Goal: Task Accomplishment & Management: Manage account settings

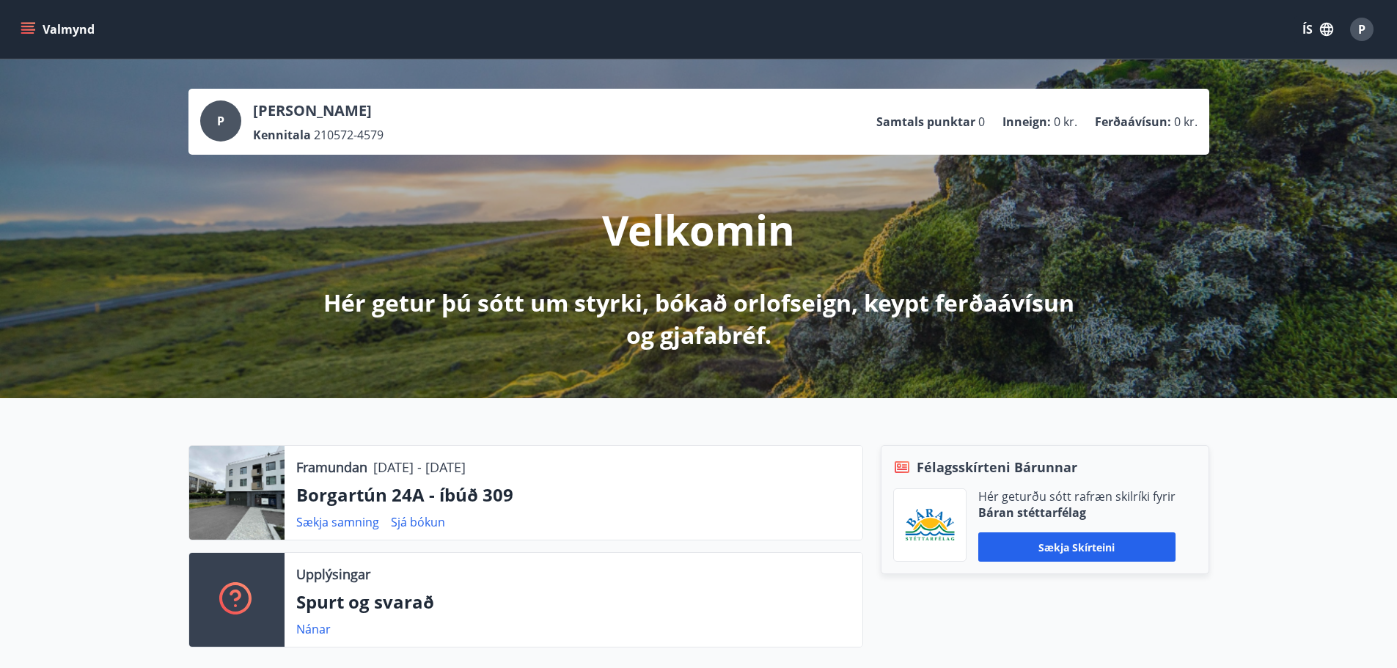
click at [32, 26] on icon "menu" at bounding box center [27, 26] width 13 height 1
drag, startPoint x: 480, startPoint y: 202, endPoint x: 480, endPoint y: 172, distance: 29.3
click at [478, 199] on div "Velkomin Hér getur þú sótt um styrki, bókað orlofseign, keypt ferðaávísun og gj…" at bounding box center [698, 253] width 821 height 197
click at [1069, 552] on button "Sækja skírteini" at bounding box center [1076, 546] width 197 height 29
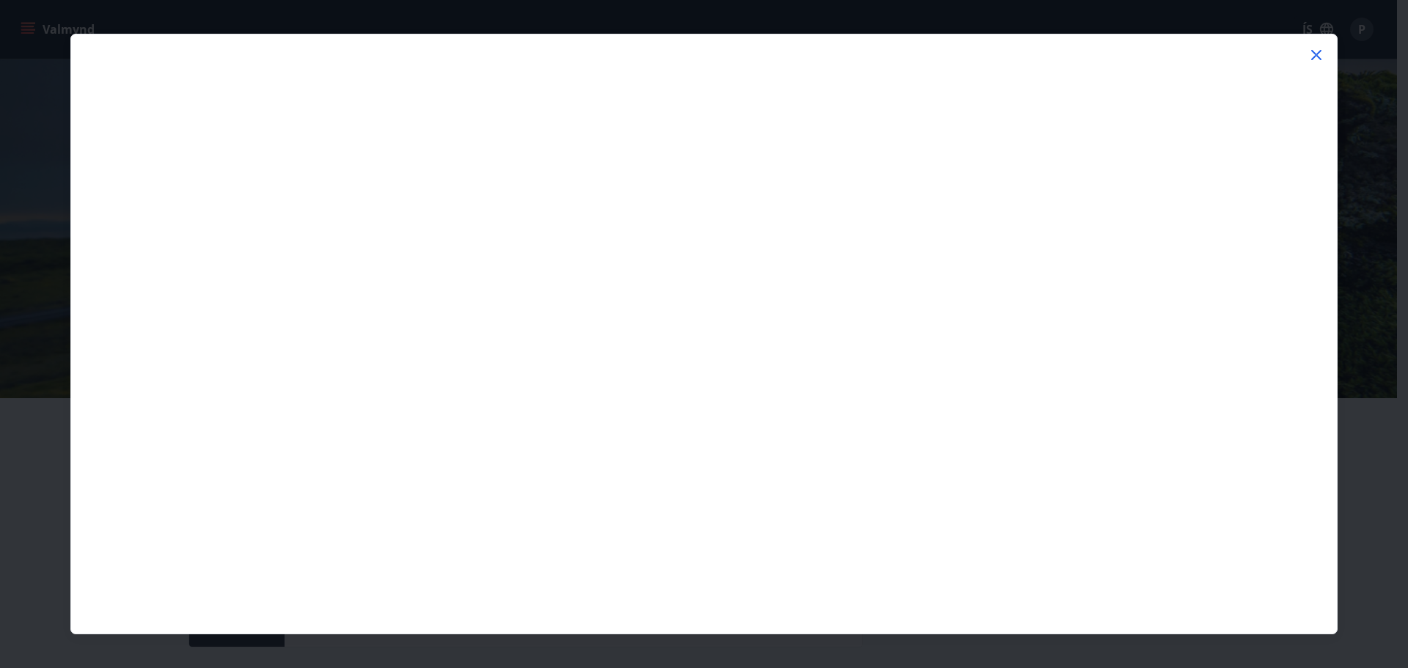
click at [1318, 51] on icon at bounding box center [1316, 55] width 18 height 18
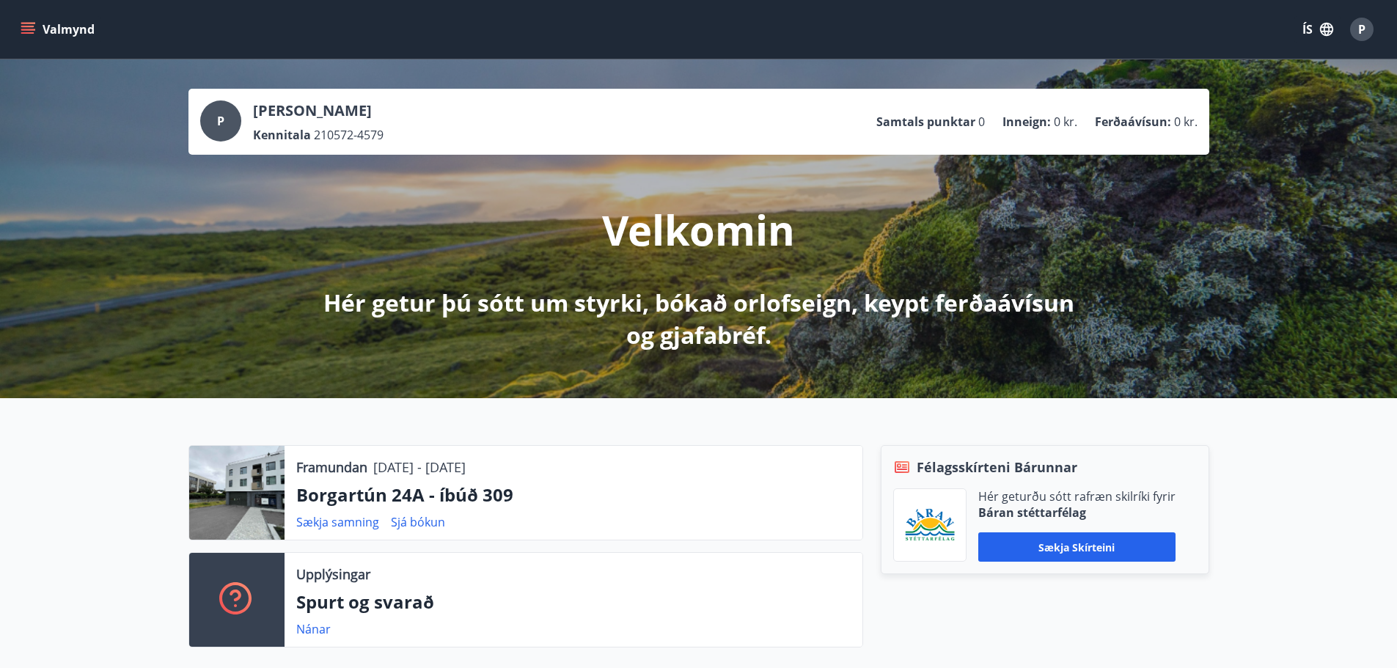
click at [34, 26] on icon "menu" at bounding box center [28, 29] width 15 height 15
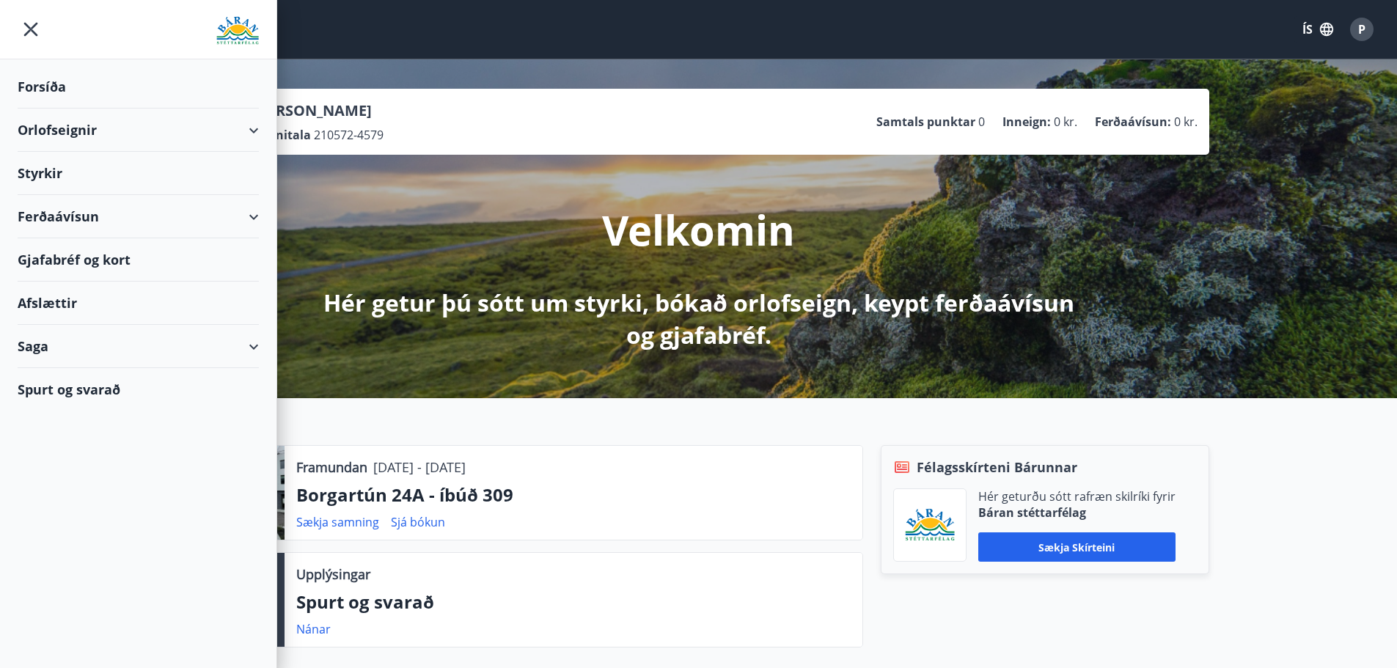
click at [53, 177] on div "Styrkir" at bounding box center [138, 173] width 241 height 43
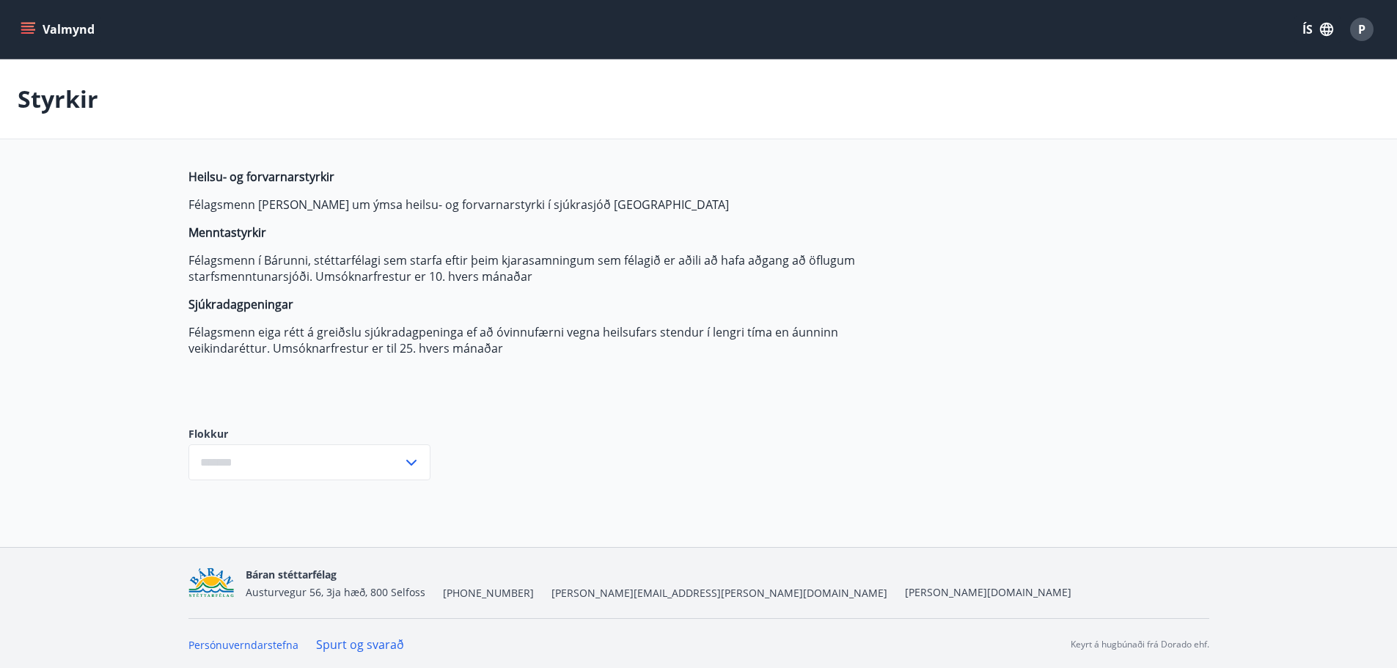
type input "***"
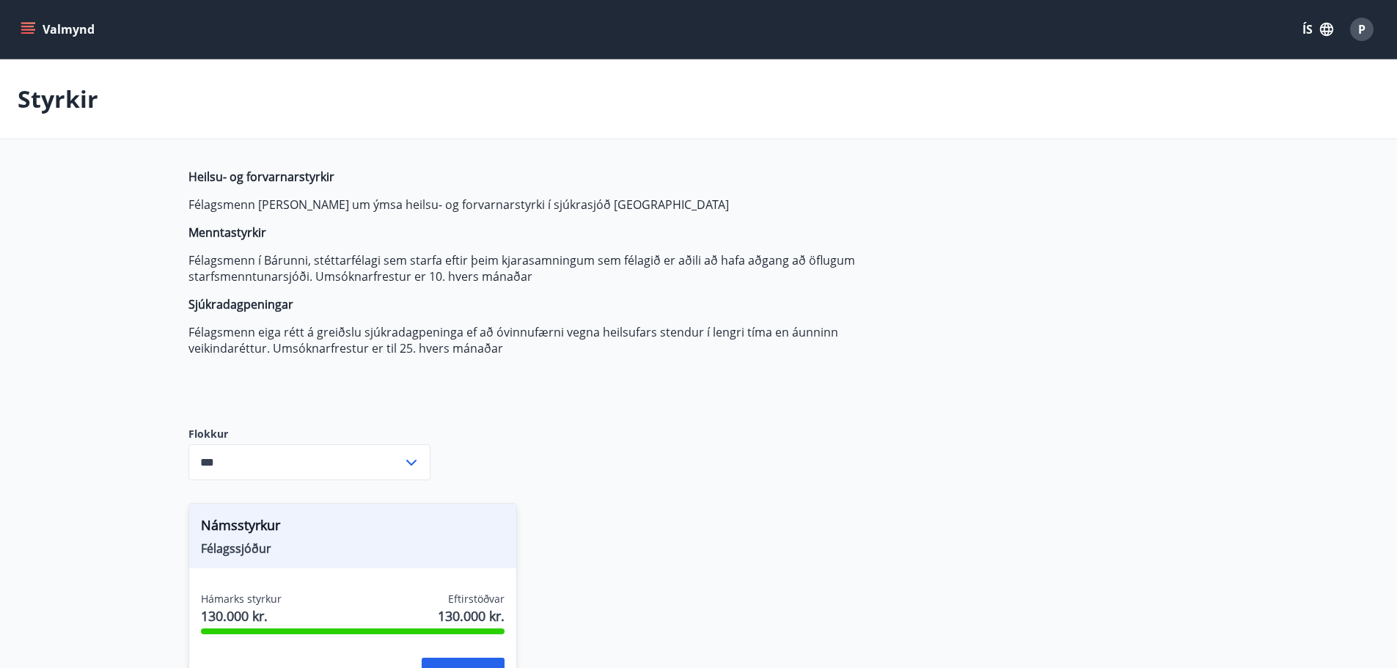
click at [1365, 33] on span "P" at bounding box center [1361, 29] width 7 height 16
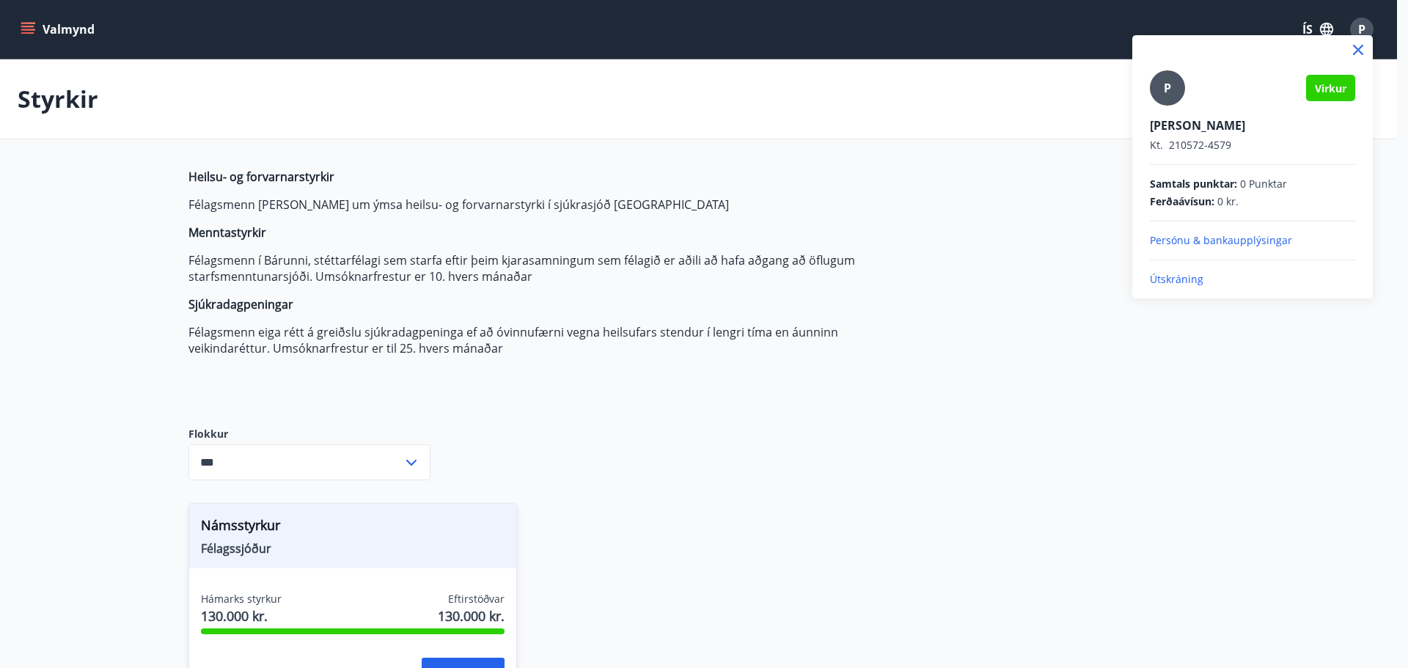
click at [1209, 235] on p "Persónu & bankaupplýsingar" at bounding box center [1252, 240] width 205 height 15
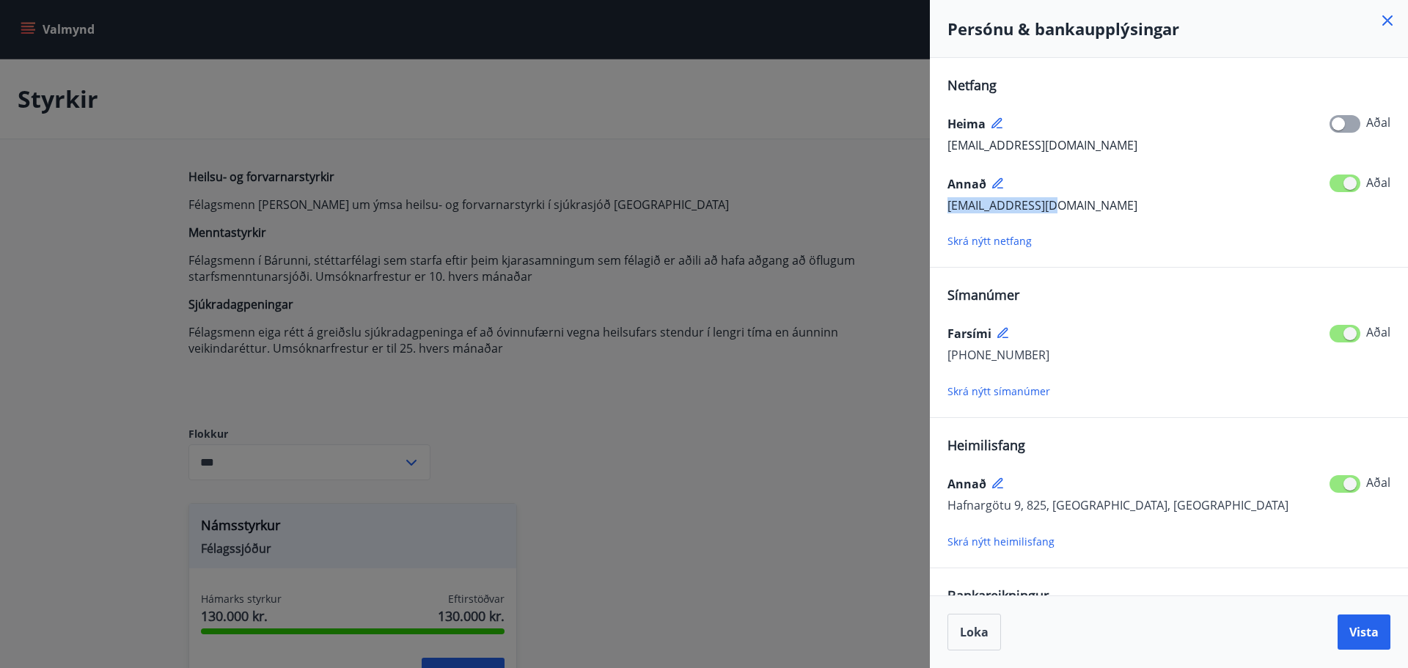
drag, startPoint x: 1073, startPoint y: 202, endPoint x: 935, endPoint y: 208, distance: 138.0
click at [935, 208] on div "Netfang Heima [EMAIL_ADDRESS][DOMAIN_NAME] [PERSON_NAME] [EMAIL_ADDRESS][DOMAIN…" at bounding box center [1169, 326] width 478 height 537
drag, startPoint x: 1002, startPoint y: 205, endPoint x: 1173, endPoint y: 132, distance: 185.9
click at [1173, 132] on div "Heima" at bounding box center [1168, 123] width 443 height 23
drag, startPoint x: 1066, startPoint y: 202, endPoint x: 941, endPoint y: 213, distance: 125.1
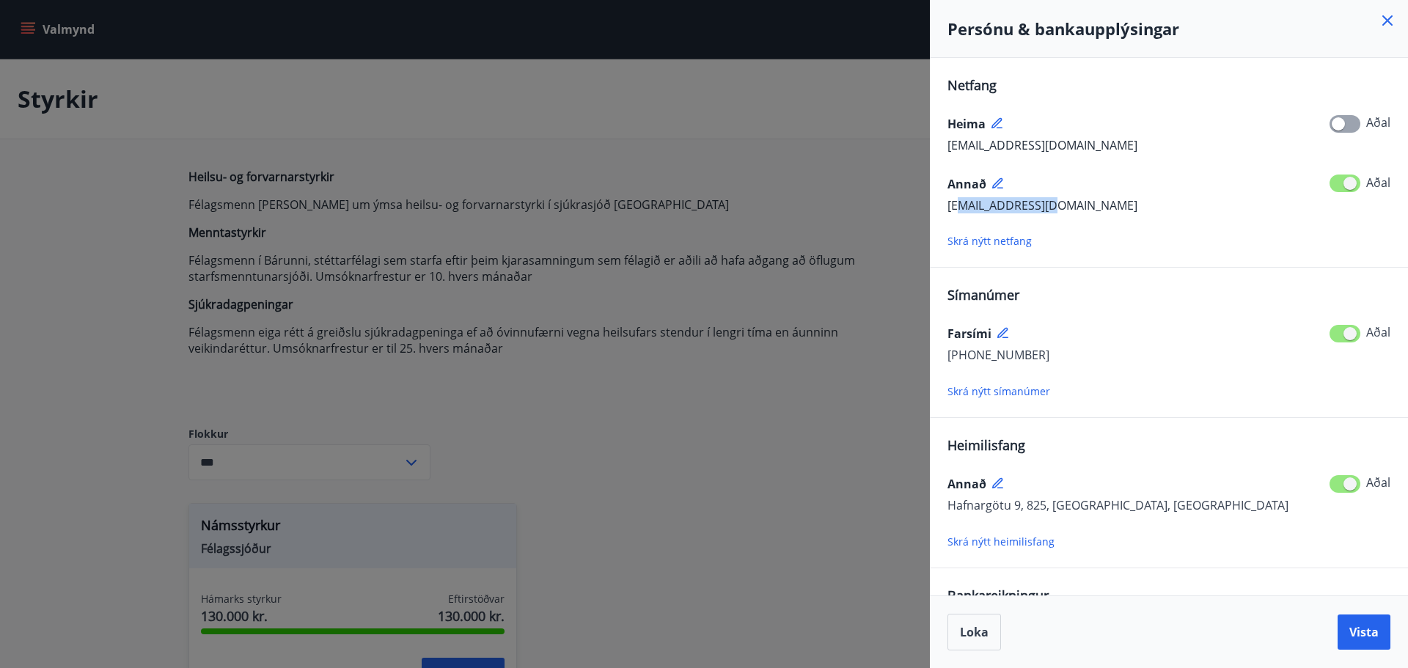
click at [947, 213] on div "[EMAIL_ADDRESS][DOMAIN_NAME] Aðal" at bounding box center [1168, 205] width 443 height 19
click at [1359, 234] on div "Skrá nýtt netfang" at bounding box center [1168, 241] width 443 height 18
click at [1345, 183] on span at bounding box center [1344, 184] width 31 height 18
click at [1348, 186] on span at bounding box center [1344, 184] width 31 height 18
click at [1338, 125] on span at bounding box center [1344, 124] width 31 height 18
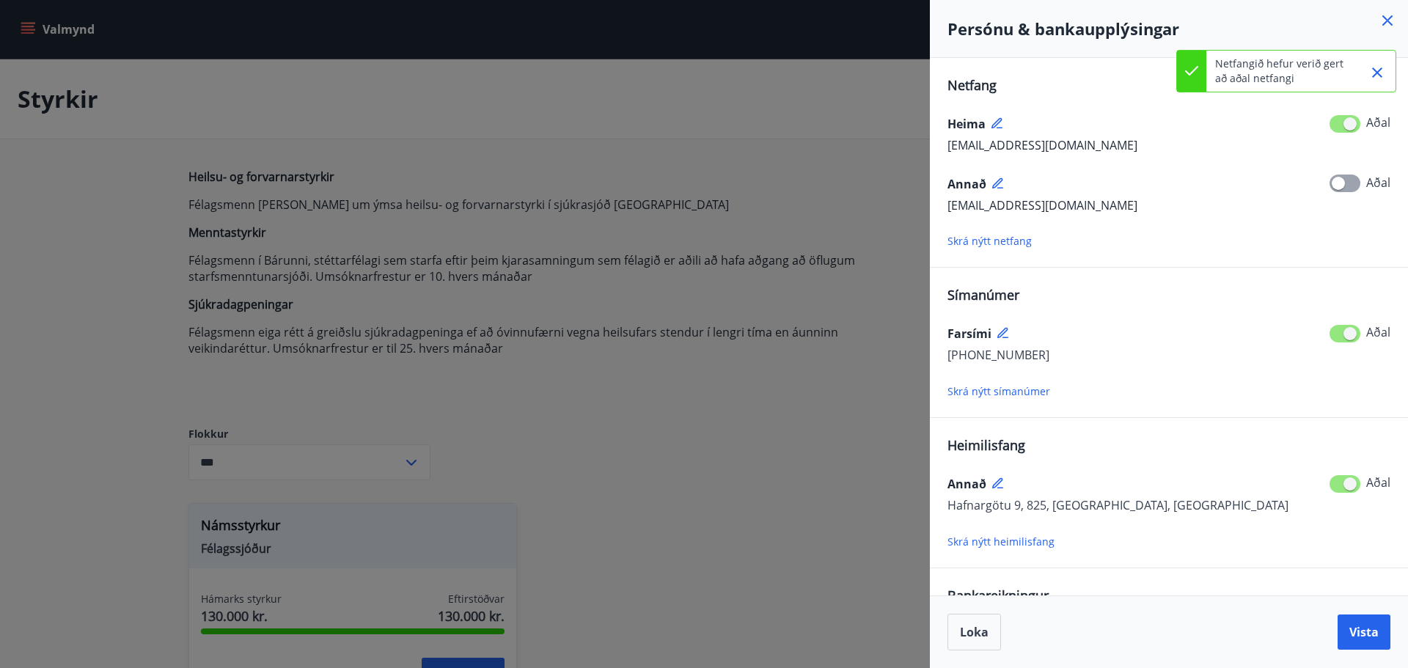
click at [1252, 232] on div "Skrá nýtt netfang" at bounding box center [1168, 241] width 443 height 18
click at [1364, 633] on span "Vista" at bounding box center [1363, 632] width 29 height 16
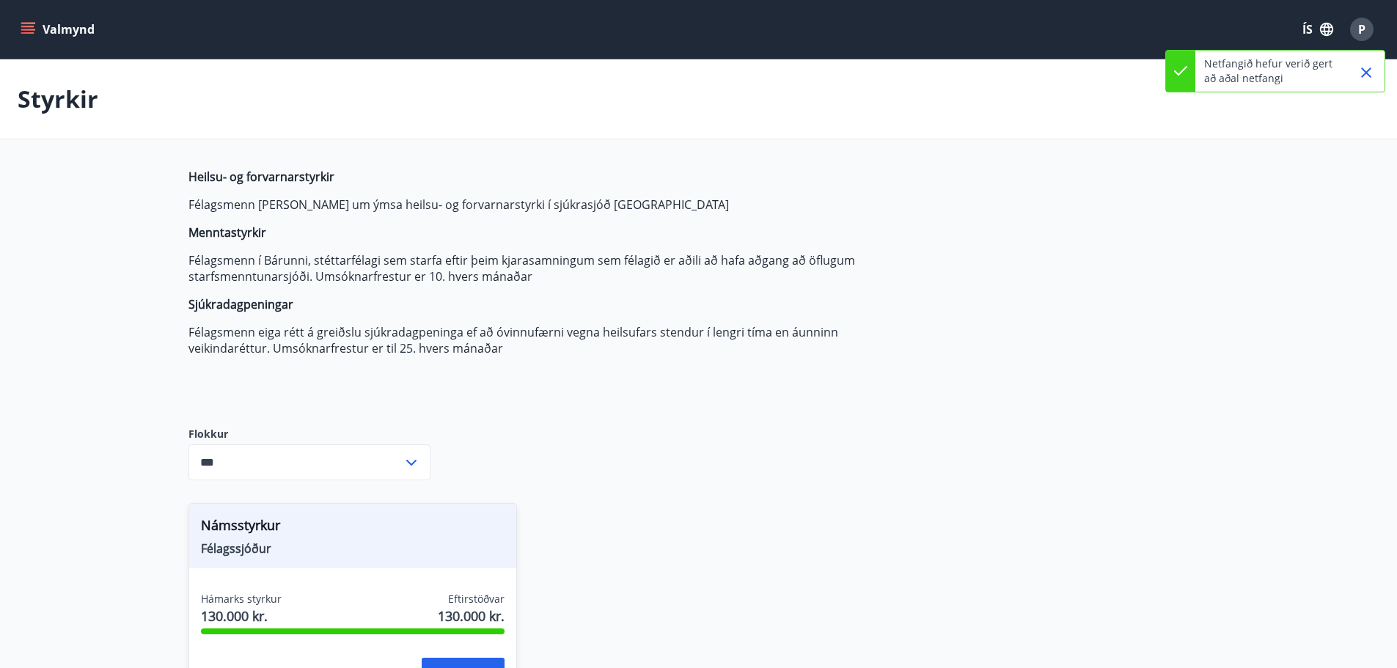
click at [1362, 23] on span "P" at bounding box center [1361, 29] width 7 height 16
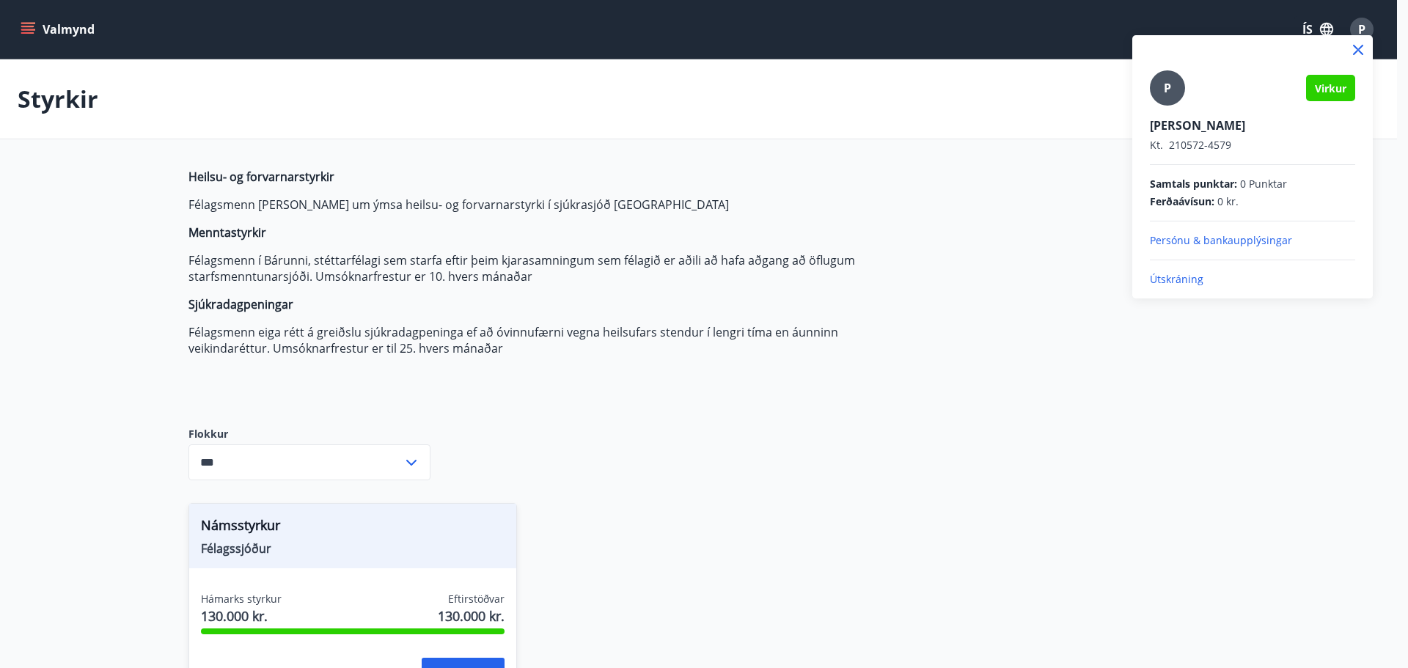
click at [1216, 238] on p "Persónu & bankaupplýsingar" at bounding box center [1252, 240] width 205 height 15
